Goal: Purchase product/service

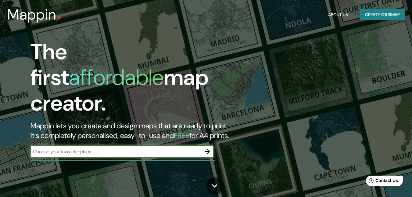
click at [111, 148] on input "text" at bounding box center [116, 151] width 171 height 7
type input "[GEOGRAPHIC_DATA]"
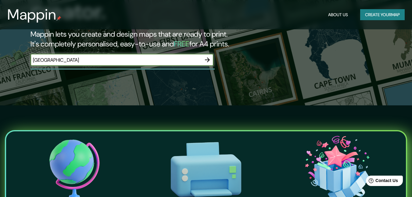
click at [204, 83] on div "The first affordable map creator. Mappin lets you create and design maps that a…" at bounding box center [206, 6] width 412 height 197
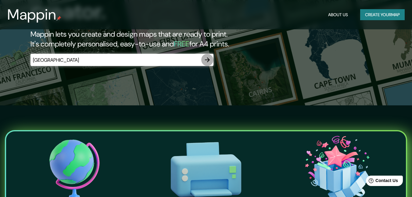
click at [208, 56] on icon "button" at bounding box center [207, 59] width 7 height 7
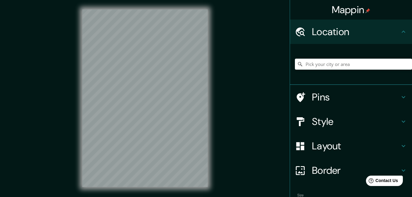
click at [208, 53] on div at bounding box center [145, 98] width 145 height 197
